Goal: Information Seeking & Learning: Learn about a topic

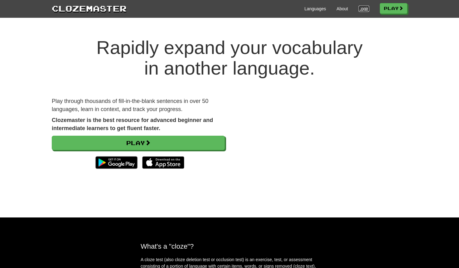
click at [364, 7] on link "Login" at bounding box center [363, 9] width 11 height 6
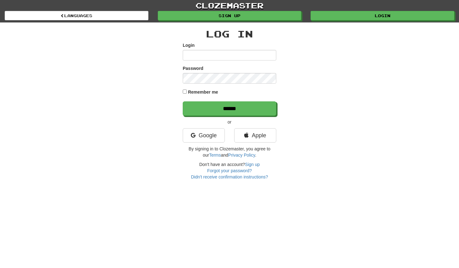
type input "*****"
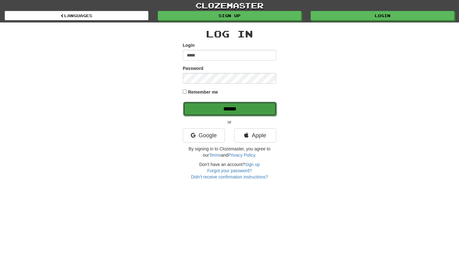
click at [199, 107] on input "******" at bounding box center [229, 109] width 93 height 14
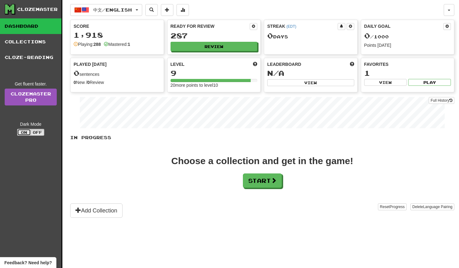
click at [26, 134] on button "On" at bounding box center [24, 132] width 14 height 7
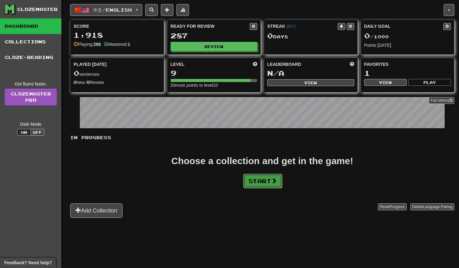
click at [253, 183] on button "Start" at bounding box center [262, 181] width 39 height 14
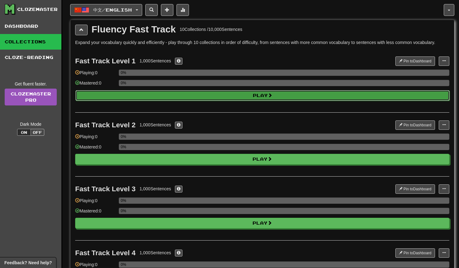
click at [241, 98] on button "Play" at bounding box center [262, 95] width 374 height 11
select select "**"
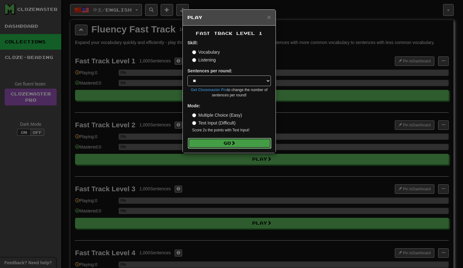
click at [212, 140] on button "Go" at bounding box center [229, 143] width 83 height 11
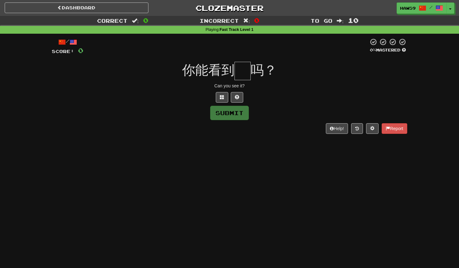
click at [247, 76] on input "text" at bounding box center [242, 71] width 16 height 18
type input "*"
click at [240, 113] on button "Submit" at bounding box center [229, 113] width 39 height 14
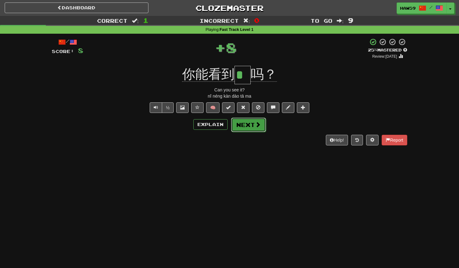
click at [250, 126] on button "Next" at bounding box center [248, 124] width 35 height 14
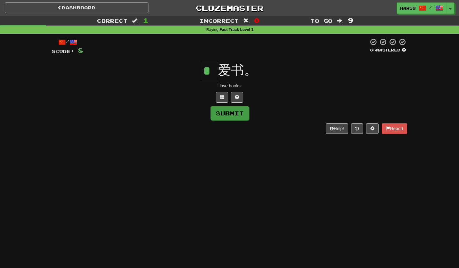
type input "*"
click at [247, 109] on button "Submit" at bounding box center [229, 113] width 39 height 14
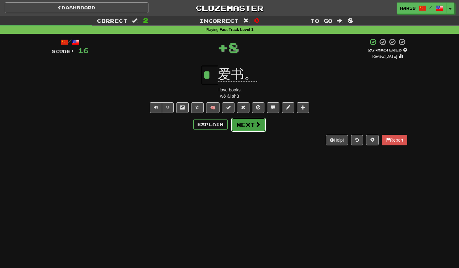
click at [253, 126] on button "Next" at bounding box center [248, 124] width 35 height 14
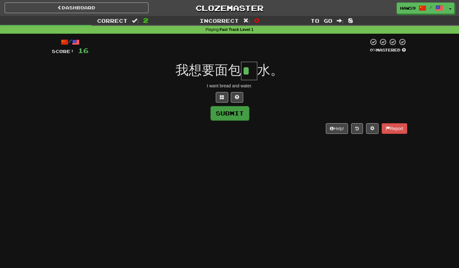
type input "*"
click at [230, 116] on button "Submit" at bounding box center [229, 113] width 39 height 14
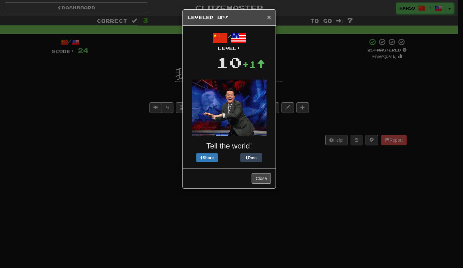
click at [269, 16] on span "×" at bounding box center [269, 16] width 4 height 7
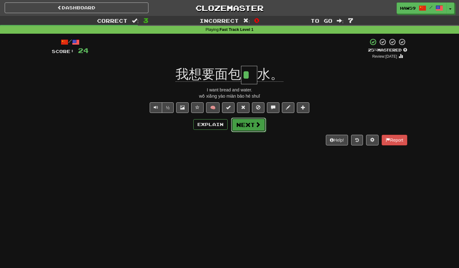
click at [254, 125] on button "Next" at bounding box center [248, 124] width 35 height 14
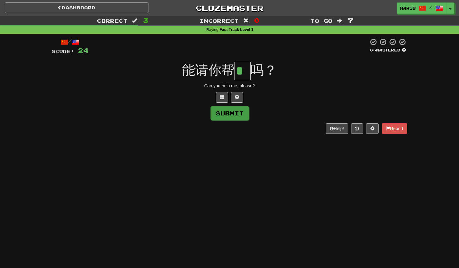
type input "*"
click at [239, 114] on button "Submit" at bounding box center [229, 113] width 39 height 14
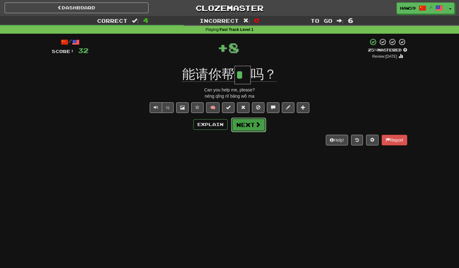
click at [258, 127] on span at bounding box center [258, 124] width 6 height 6
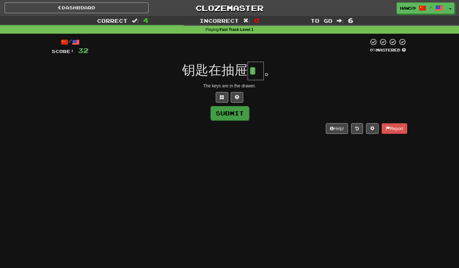
type input "*"
click at [242, 107] on button "Submit" at bounding box center [229, 113] width 39 height 14
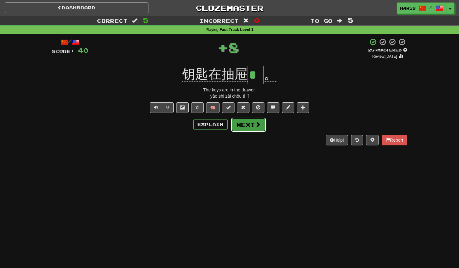
click at [244, 123] on button "Next" at bounding box center [248, 124] width 35 height 14
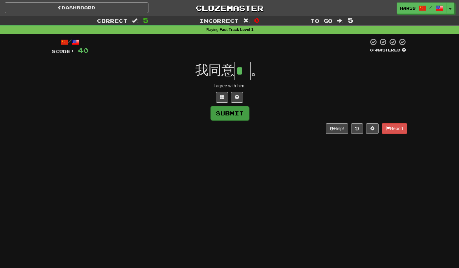
type input "*"
click at [233, 108] on button "Submit" at bounding box center [229, 113] width 39 height 14
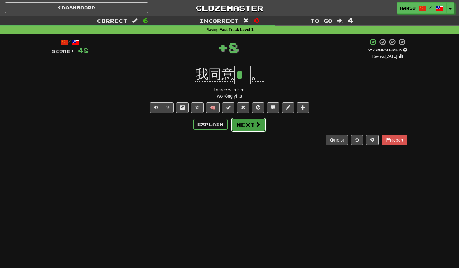
click at [245, 125] on button "Next" at bounding box center [248, 124] width 35 height 14
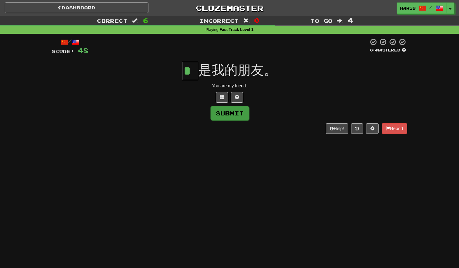
type input "*"
click at [241, 117] on button "Submit" at bounding box center [229, 113] width 39 height 14
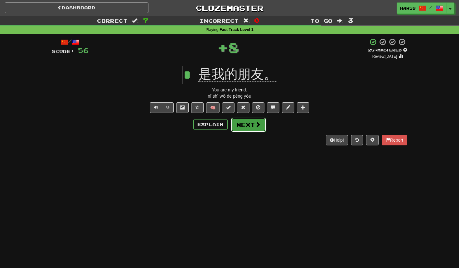
click at [254, 129] on button "Next" at bounding box center [248, 124] width 35 height 14
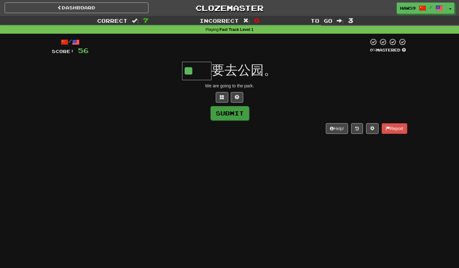
type input "**"
click at [230, 116] on button "Submit" at bounding box center [229, 113] width 39 height 14
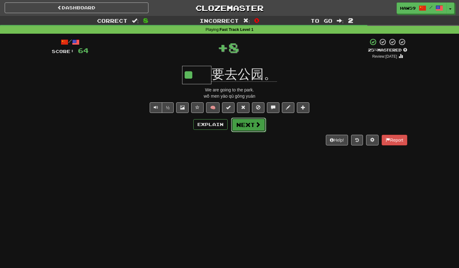
click at [244, 121] on button "Next" at bounding box center [248, 124] width 35 height 14
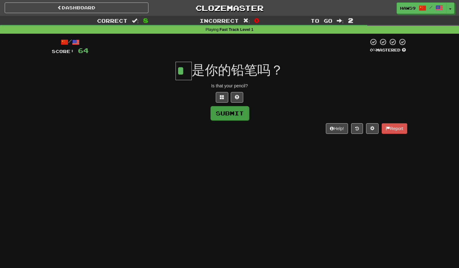
type input "*"
click at [238, 113] on button "Submit" at bounding box center [229, 113] width 39 height 14
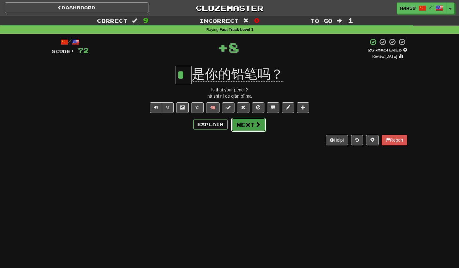
click at [242, 126] on button "Next" at bounding box center [248, 124] width 35 height 14
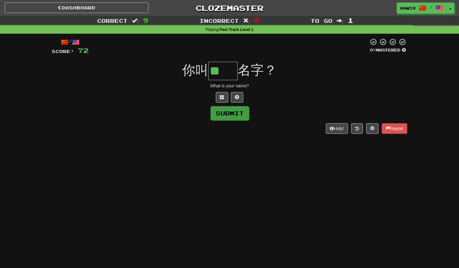
type input "**"
click at [228, 116] on button "Submit" at bounding box center [229, 113] width 39 height 14
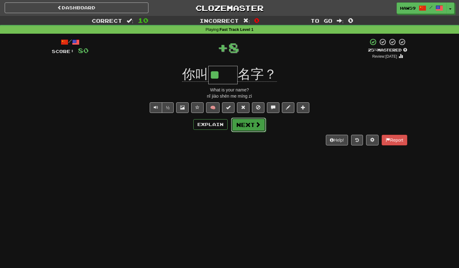
click at [257, 127] on span at bounding box center [258, 124] width 6 height 6
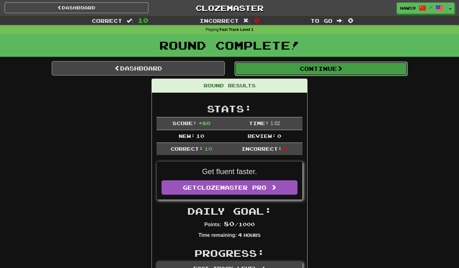
click at [302, 72] on button "Continue" at bounding box center [320, 68] width 173 height 14
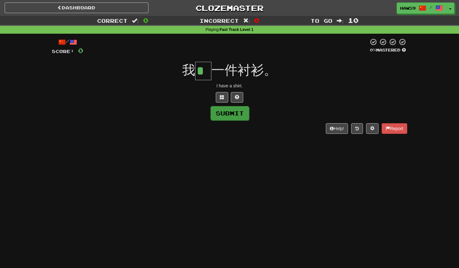
type input "*"
click at [231, 114] on button "Submit" at bounding box center [229, 113] width 39 height 14
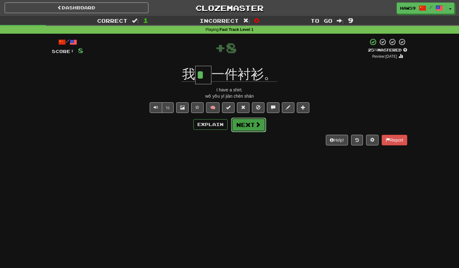
click at [255, 128] on button "Next" at bounding box center [248, 124] width 35 height 14
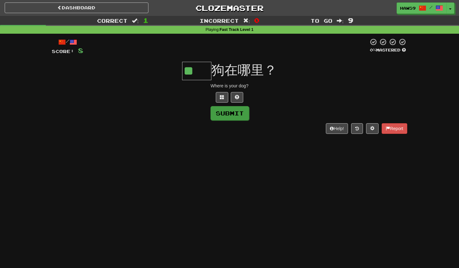
type input "**"
click at [242, 116] on button "Submit" at bounding box center [229, 113] width 39 height 14
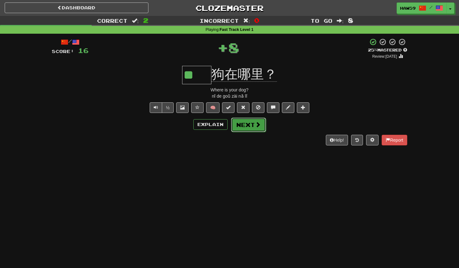
click at [253, 126] on button "Next" at bounding box center [248, 124] width 35 height 14
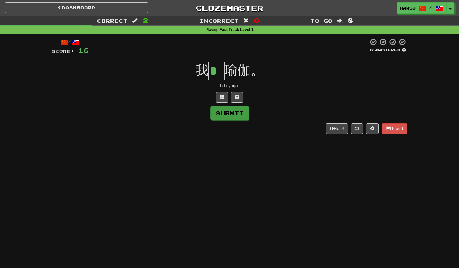
type input "*"
click at [236, 118] on button "Submit" at bounding box center [229, 113] width 39 height 14
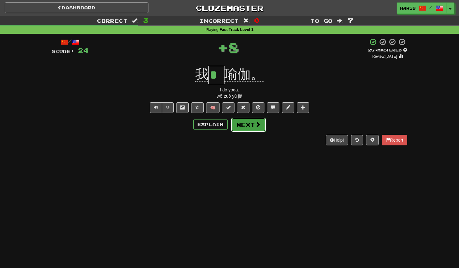
click at [250, 126] on button "Next" at bounding box center [248, 124] width 35 height 14
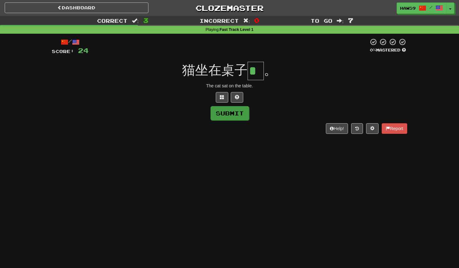
type input "*"
click at [241, 118] on button "Submit" at bounding box center [229, 113] width 39 height 14
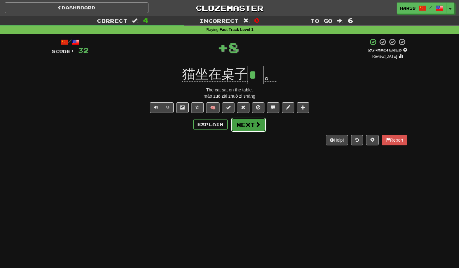
click at [248, 125] on button "Next" at bounding box center [248, 124] width 35 height 14
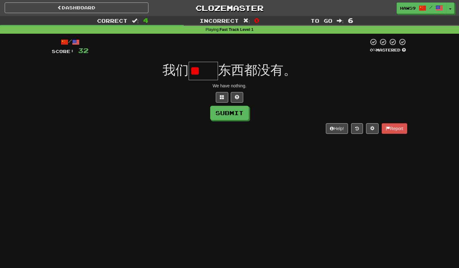
type input "*"
click at [238, 97] on span at bounding box center [237, 97] width 4 height 4
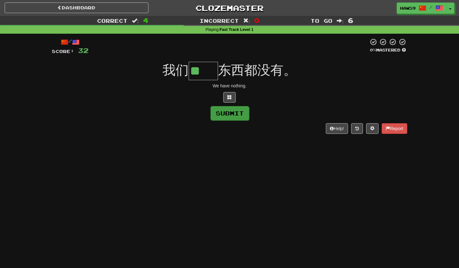
type input "**"
click at [224, 120] on button "Submit" at bounding box center [229, 113] width 39 height 14
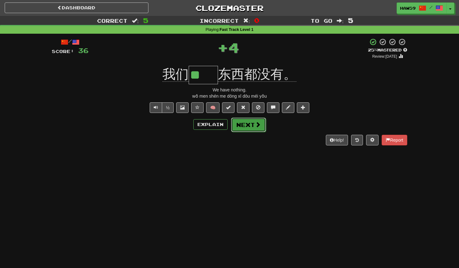
click at [246, 125] on button "Next" at bounding box center [248, 124] width 35 height 14
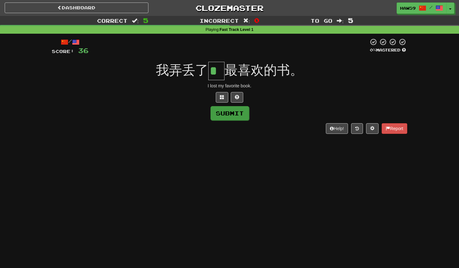
type input "*"
click at [223, 111] on button "Submit" at bounding box center [229, 113] width 39 height 14
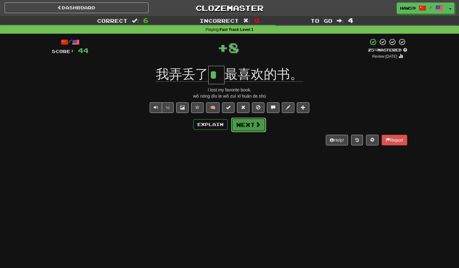
click at [250, 123] on button "Next" at bounding box center [248, 124] width 35 height 14
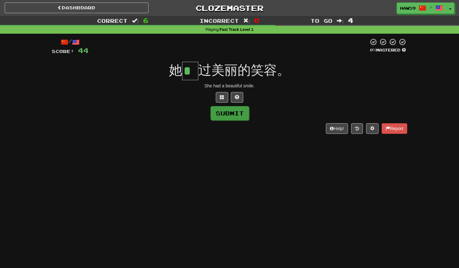
type input "*"
click at [227, 114] on button "Submit" at bounding box center [229, 113] width 39 height 14
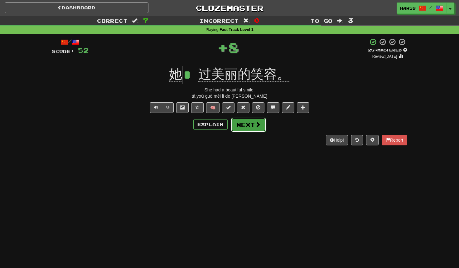
click at [250, 129] on button "Next" at bounding box center [248, 124] width 35 height 14
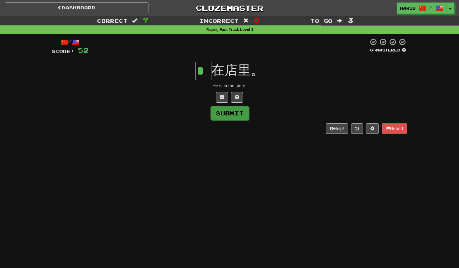
type input "*"
click at [234, 119] on button "Submit" at bounding box center [229, 113] width 39 height 14
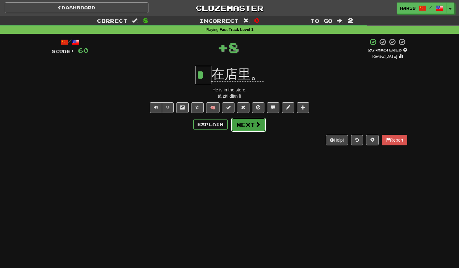
click at [248, 126] on button "Next" at bounding box center [248, 124] width 35 height 14
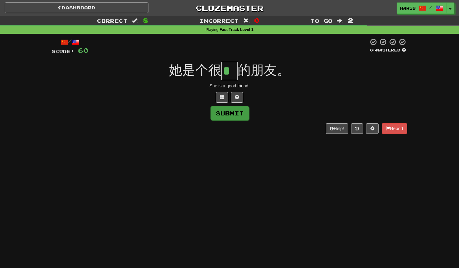
type input "*"
click at [233, 110] on button "Submit" at bounding box center [229, 113] width 39 height 14
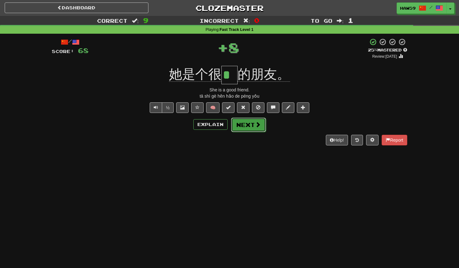
click at [254, 126] on button "Next" at bounding box center [248, 124] width 35 height 14
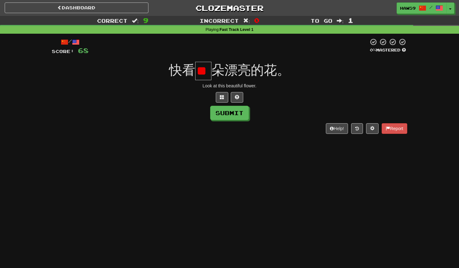
scroll to position [0, 1]
type input "*"
click at [230, 114] on button "Submit" at bounding box center [229, 113] width 39 height 14
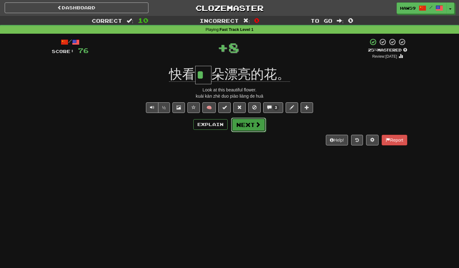
click at [251, 126] on button "Next" at bounding box center [248, 124] width 35 height 14
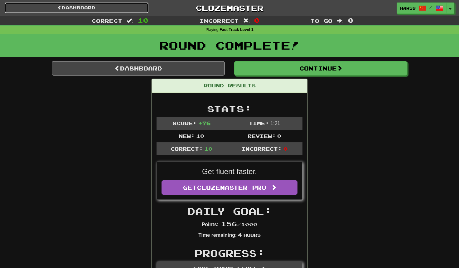
click at [128, 7] on link "Dashboard" at bounding box center [77, 7] width 144 height 11
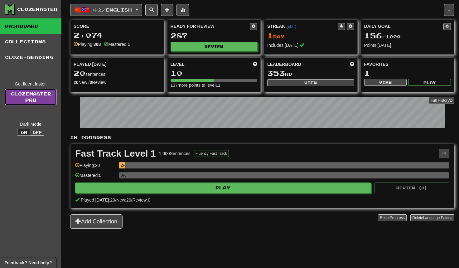
click at [34, 95] on link "Clozemaster Pro" at bounding box center [31, 96] width 52 height 17
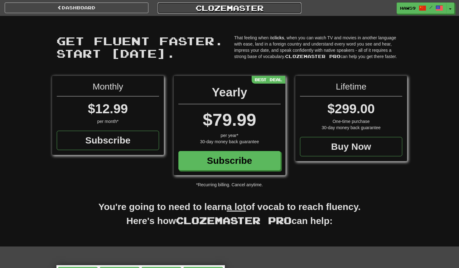
click at [237, 6] on link "Clozemaster" at bounding box center [230, 7] width 144 height 11
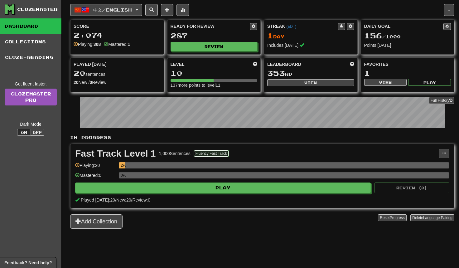
click at [220, 152] on button "Fluency Fast Track" at bounding box center [210, 153] width 35 height 7
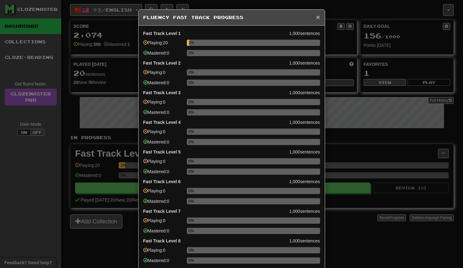
click at [317, 15] on span "×" at bounding box center [318, 16] width 4 height 7
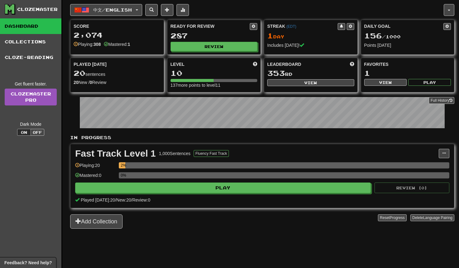
click at [211, 65] on div "Level" at bounding box center [213, 64] width 87 height 6
